Goal: Information Seeking & Learning: Learn about a topic

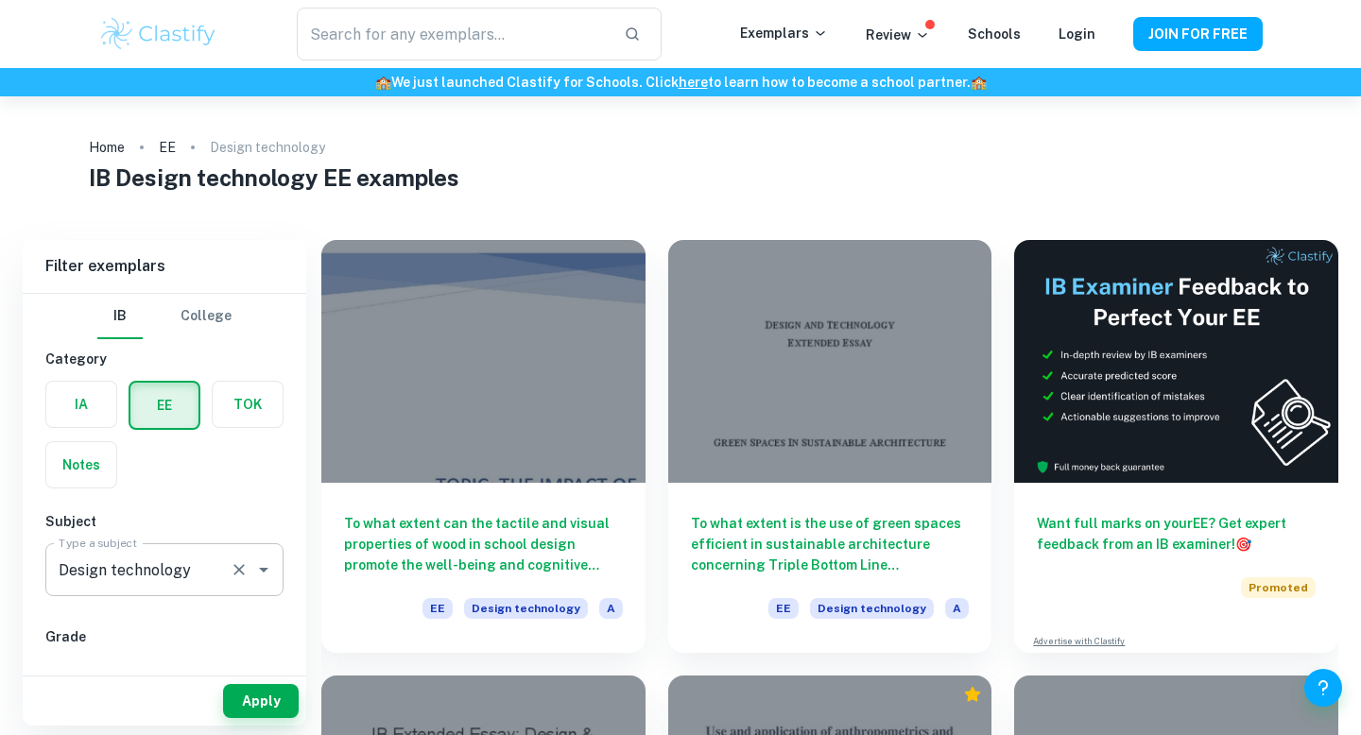
click at [245, 568] on icon "Clear" at bounding box center [239, 570] width 19 height 19
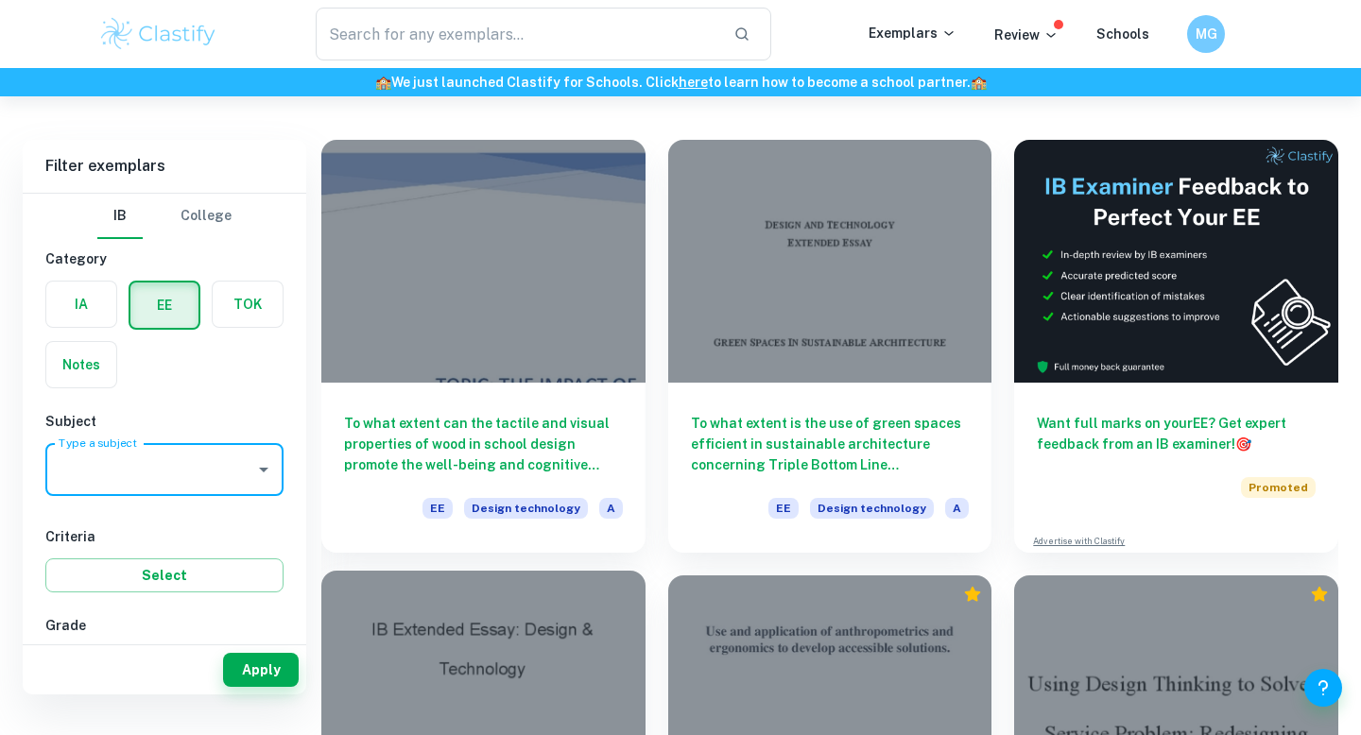
scroll to position [147, 0]
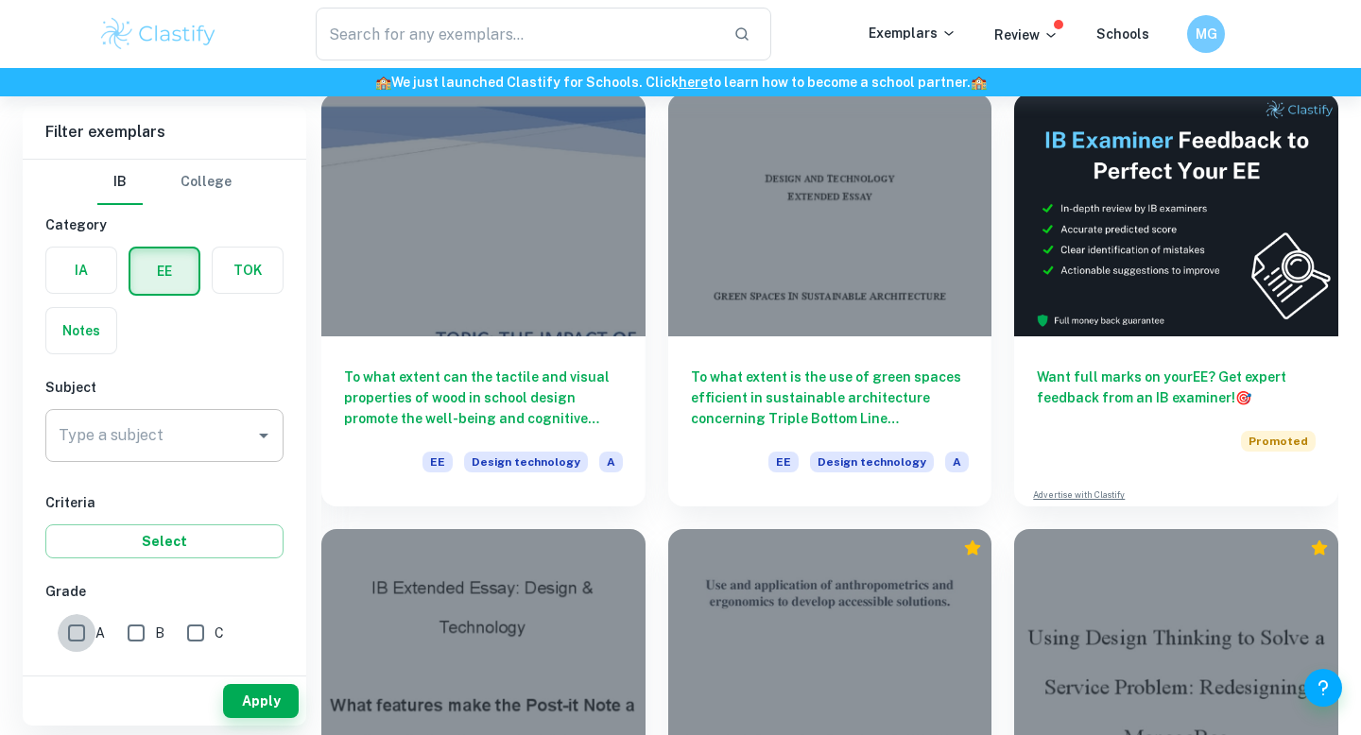
click at [77, 631] on input "A" at bounding box center [77, 633] width 38 height 38
checkbox input "true"
click at [259, 687] on button "Apply" at bounding box center [261, 701] width 76 height 34
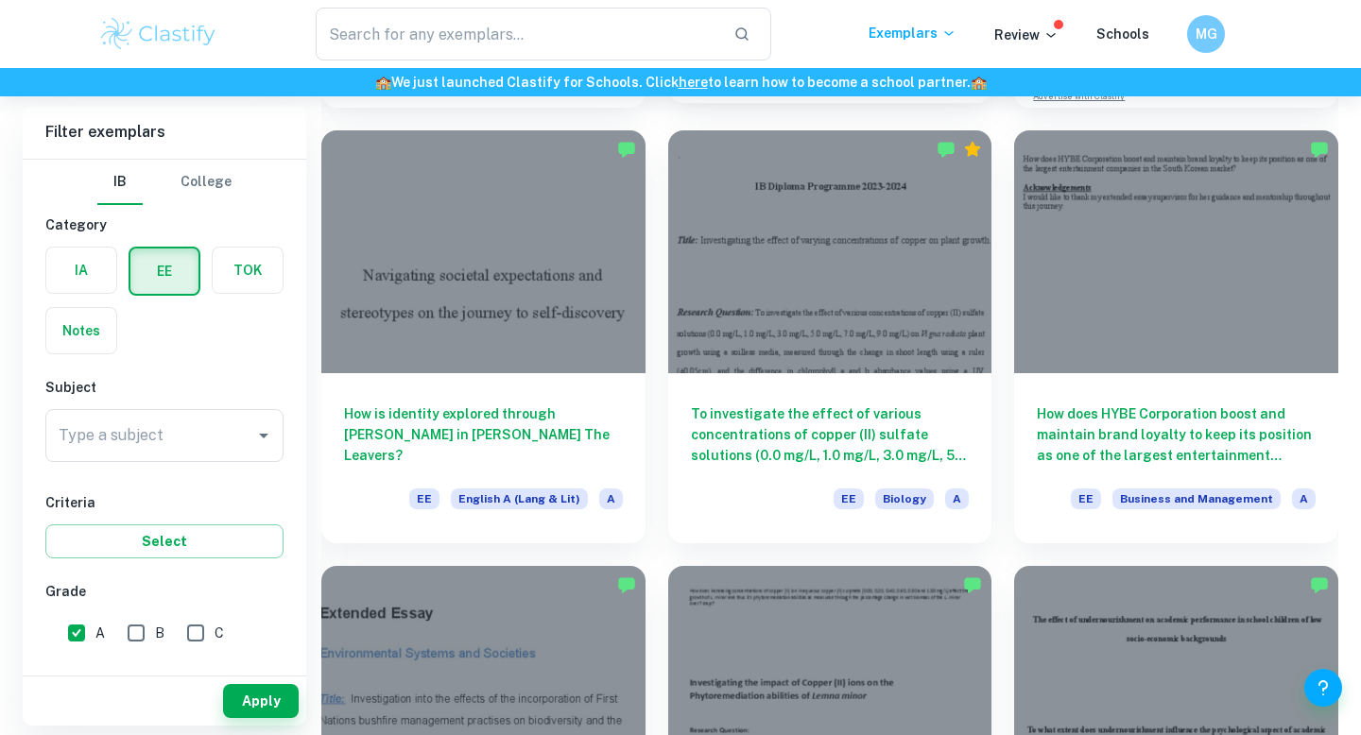
scroll to position [570, 0]
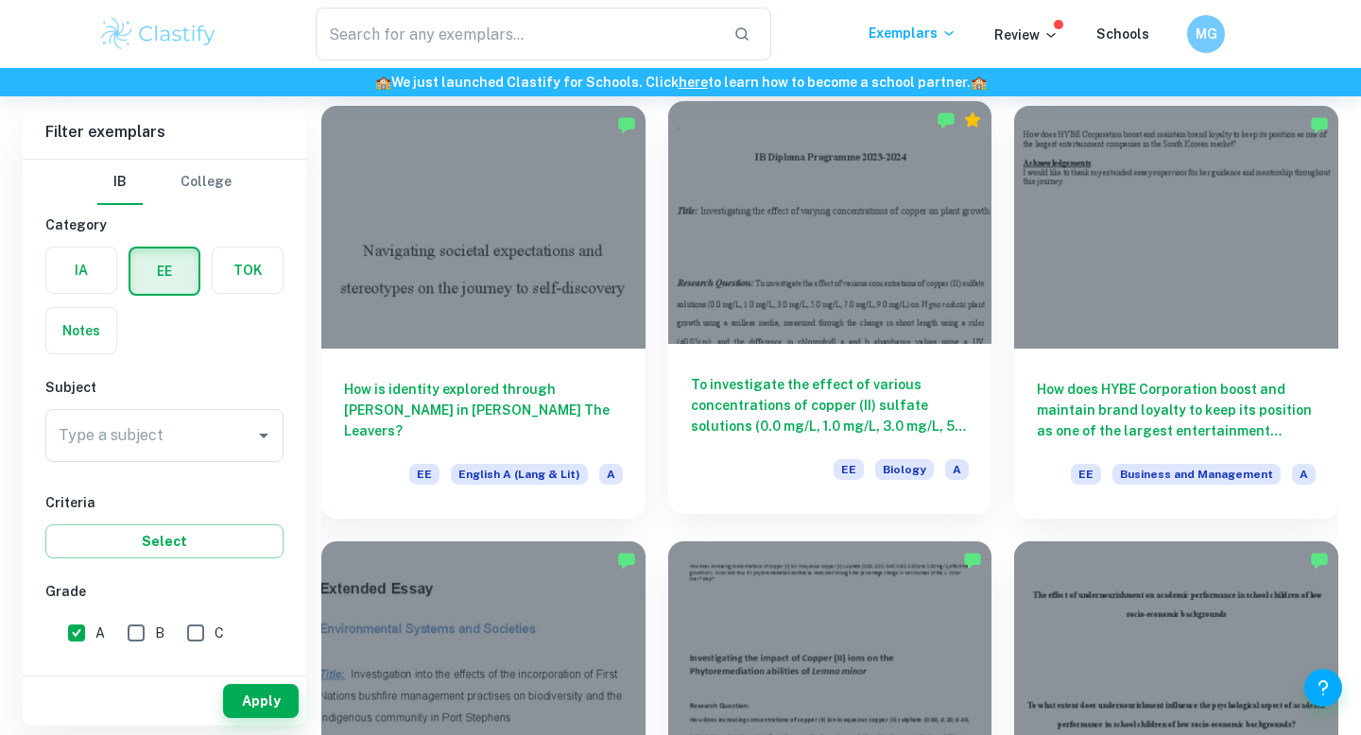
click at [793, 355] on div "To investigate the effect of various concentrations of copper (II) sulfate solu…" at bounding box center [830, 429] width 324 height 170
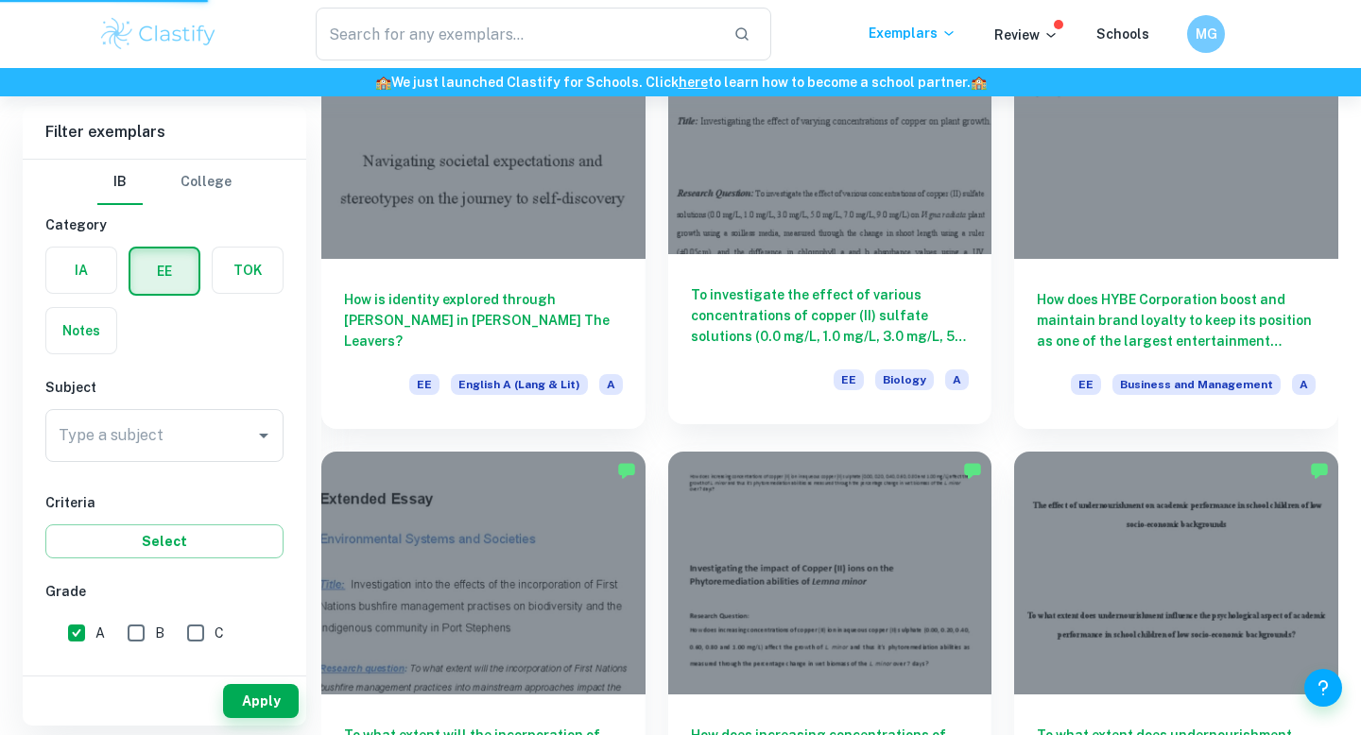
scroll to position [653, 0]
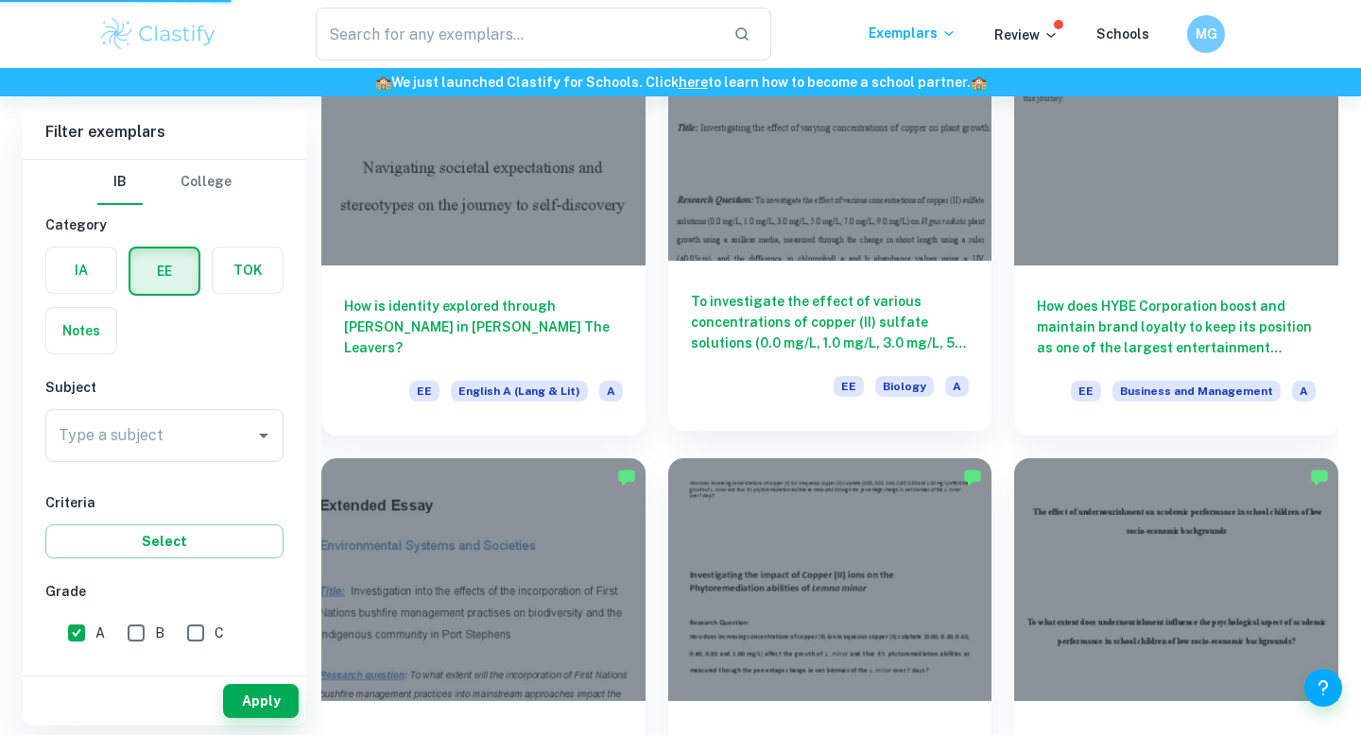
click at [820, 300] on h6 "To investigate the effect of various concentrations of copper (II) sulfate solu…" at bounding box center [830, 322] width 279 height 62
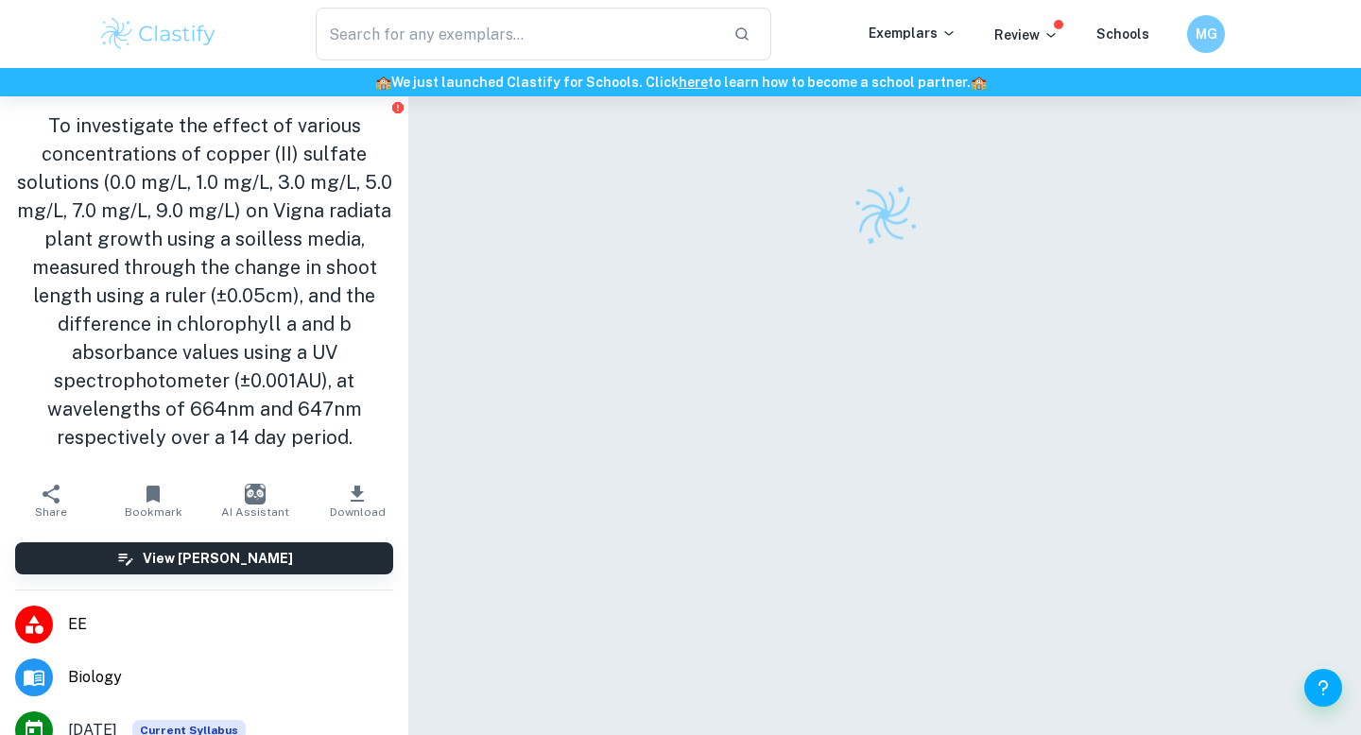
scroll to position [96, 0]
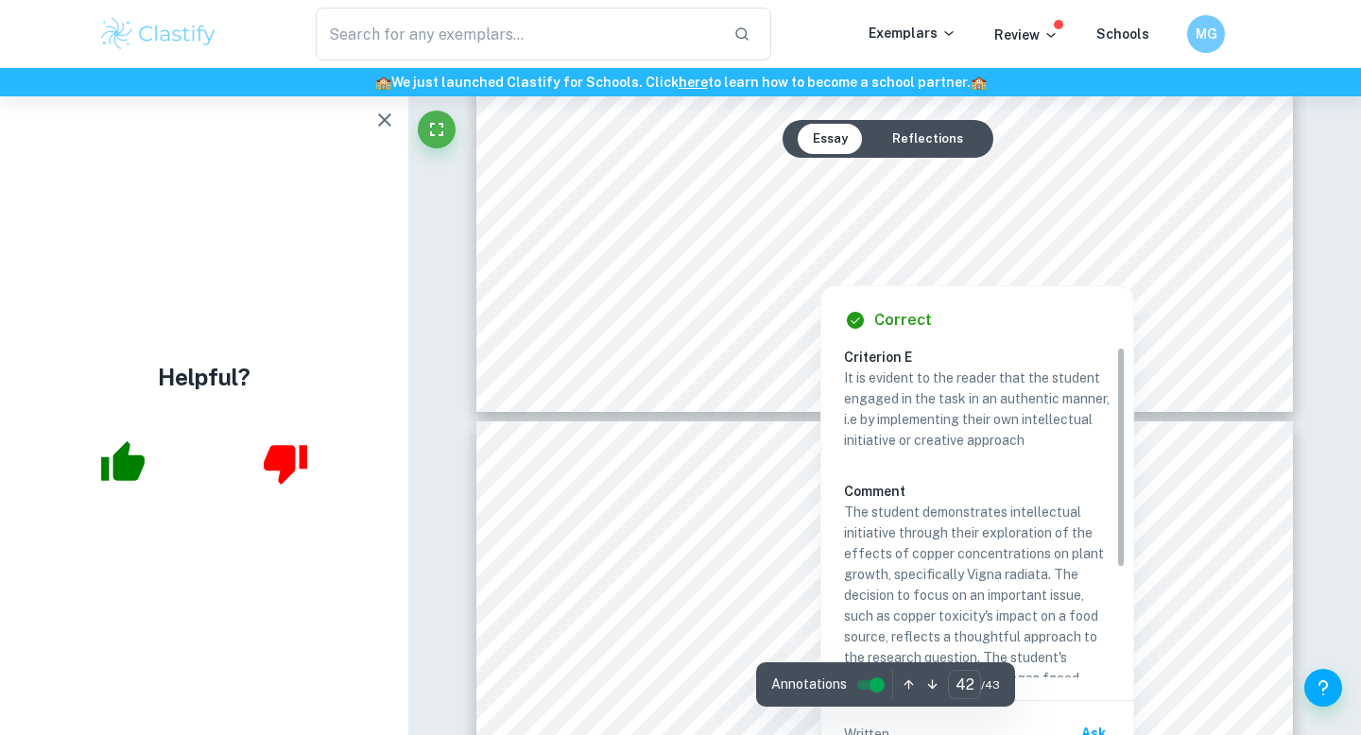
scroll to position [48698, 0]
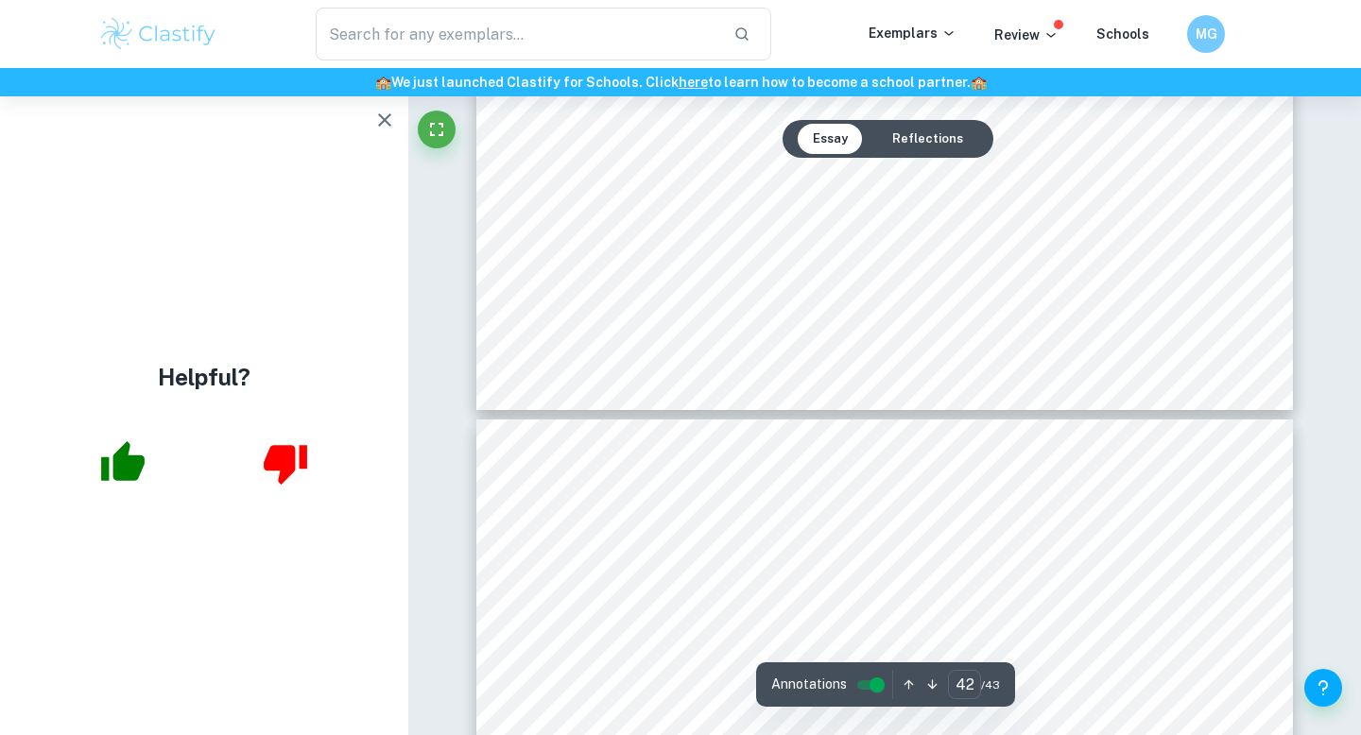
type input "43"
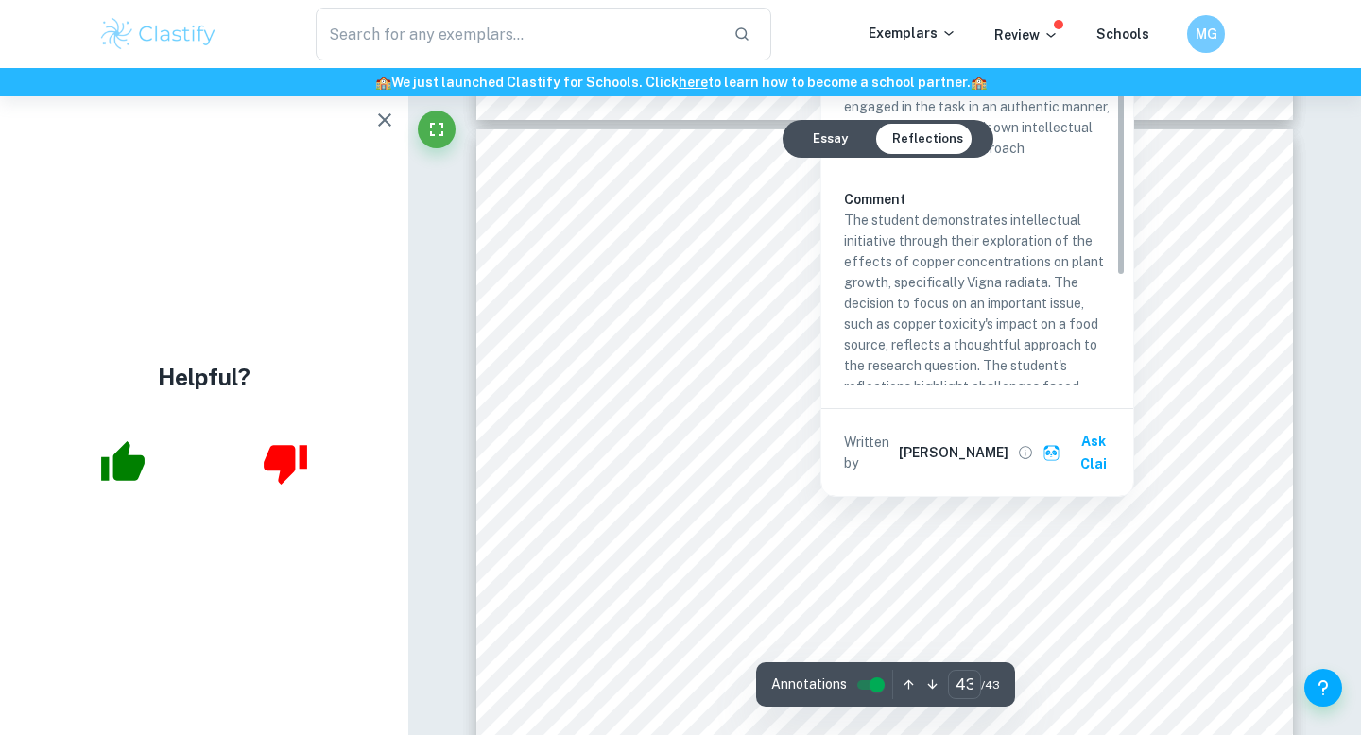
scroll to position [48928, 0]
